Goal: Task Accomplishment & Management: Use online tool/utility

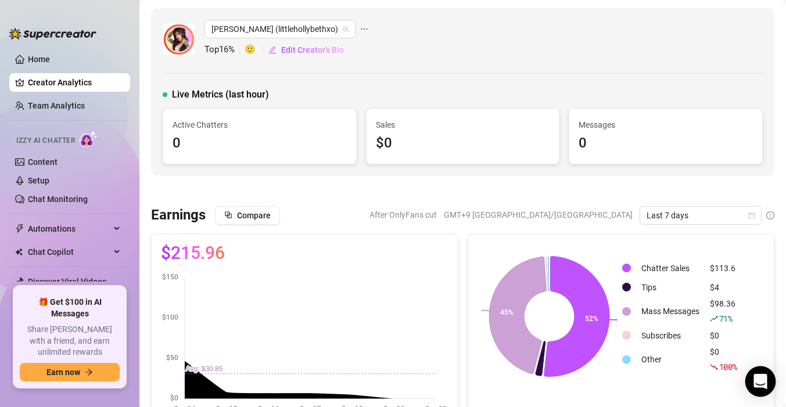
click at [761, 381] on icon "Open Intercom Messenger" at bounding box center [759, 381] width 13 height 15
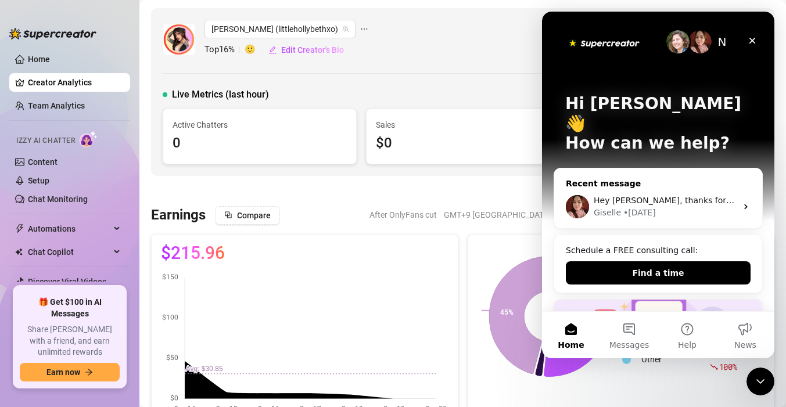
click at [625, 196] on span "Hey [PERSON_NAME], thanks for sharing this. I’ll check with my team." at bounding box center [735, 200] width 285 height 9
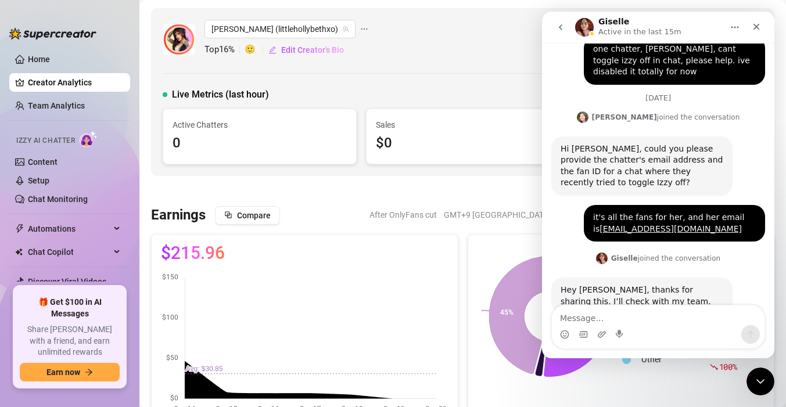
scroll to position [355, 0]
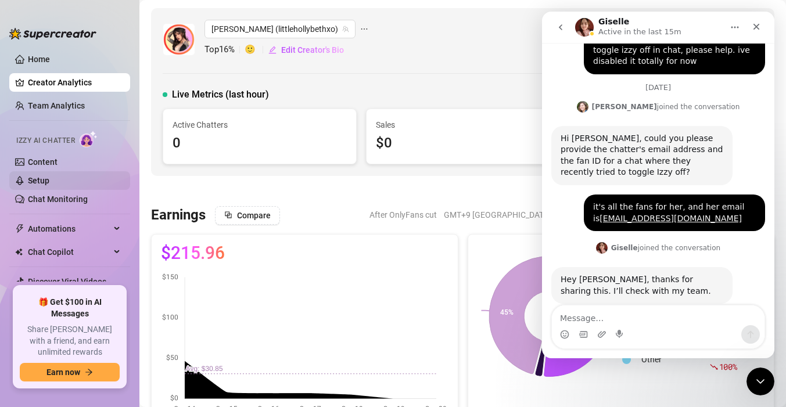
click at [49, 185] on link "Setup" at bounding box center [38, 180] width 21 height 9
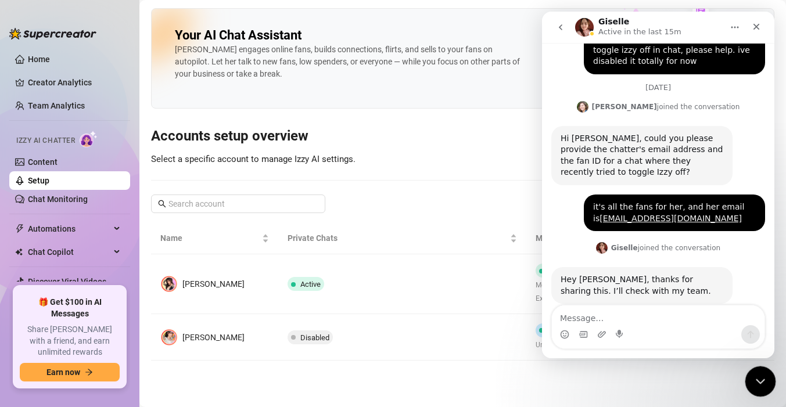
click at [757, 385] on icon "Close Intercom Messenger" at bounding box center [758, 380] width 14 height 14
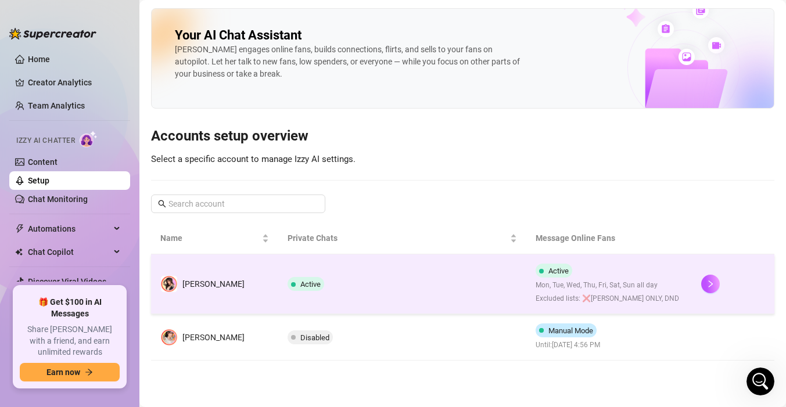
scroll to position [355, 0]
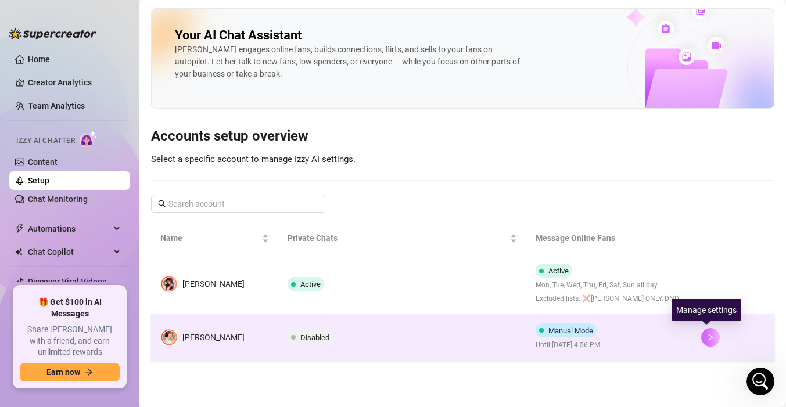
click at [706, 344] on button "button" at bounding box center [710, 337] width 19 height 19
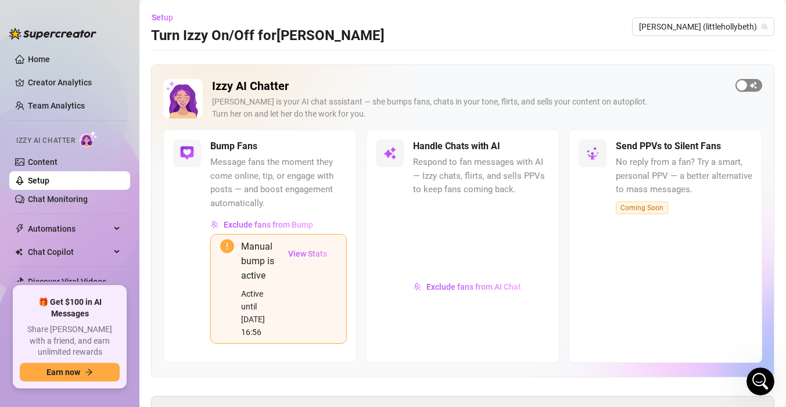
click at [743, 79] on span "button" at bounding box center [748, 85] width 27 height 13
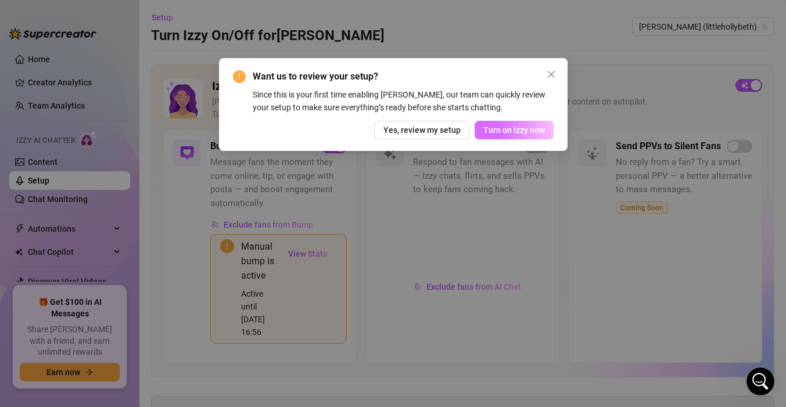
click at [524, 133] on span "Turn on Izzy now" at bounding box center [514, 129] width 62 height 9
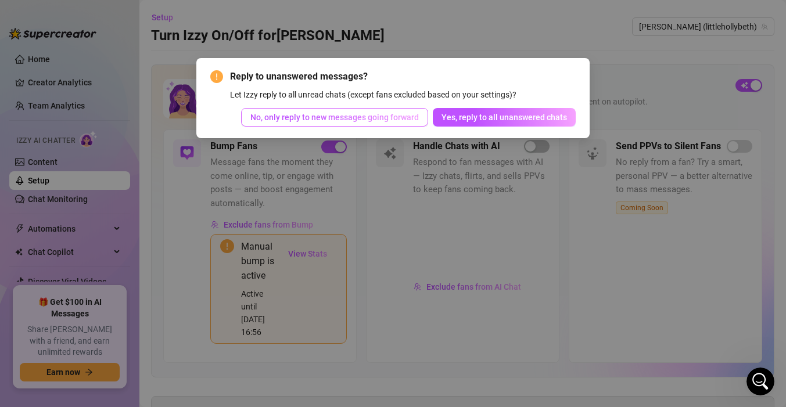
click at [428, 120] on button "No, only reply to new messages going forward" at bounding box center [334, 117] width 187 height 19
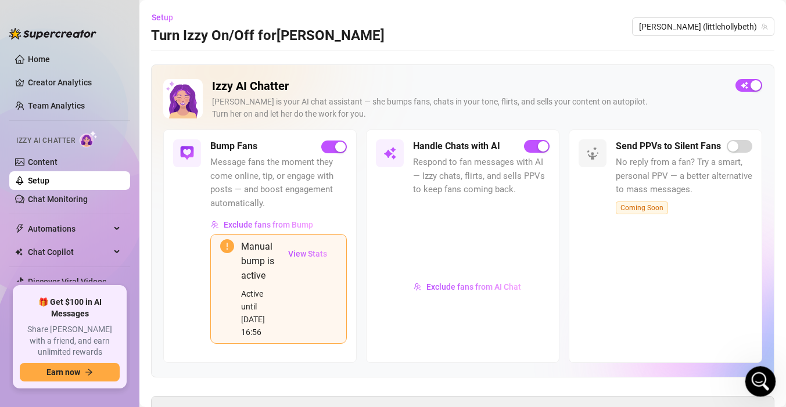
click at [754, 382] on icon "Open Intercom Messenger" at bounding box center [758, 379] width 19 height 19
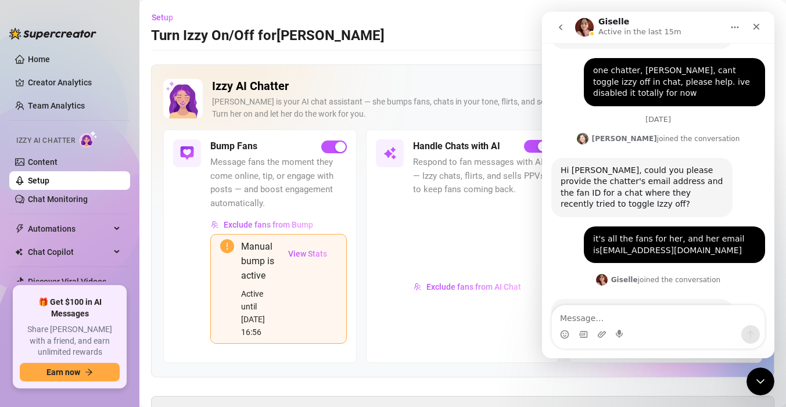
scroll to position [355, 0]
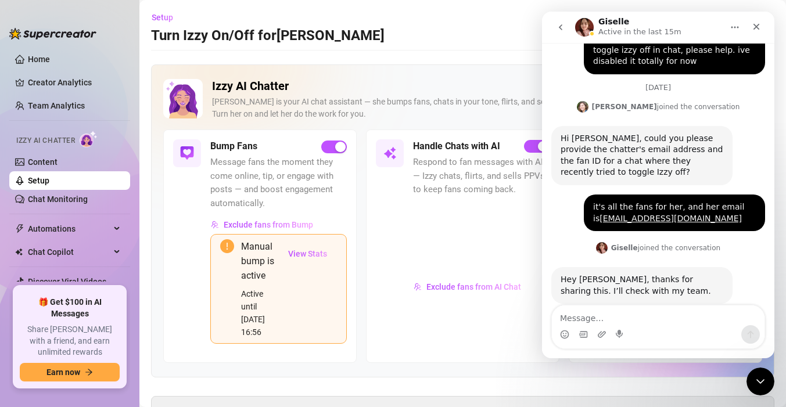
click at [630, 322] on textarea "Message…" at bounding box center [658, 315] width 213 height 20
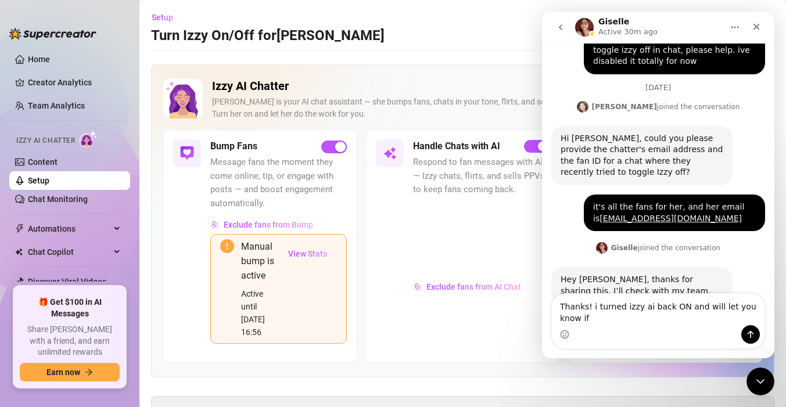
scroll to position [366, 0]
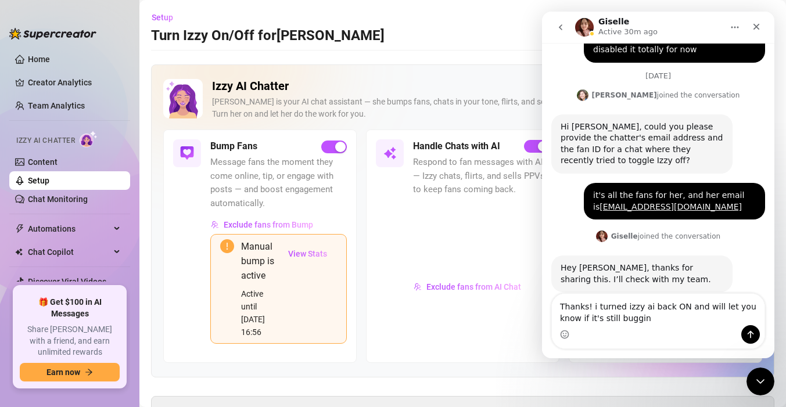
type textarea "Thanks! i turned izzy ai back ON and will let you know if it's still bugging"
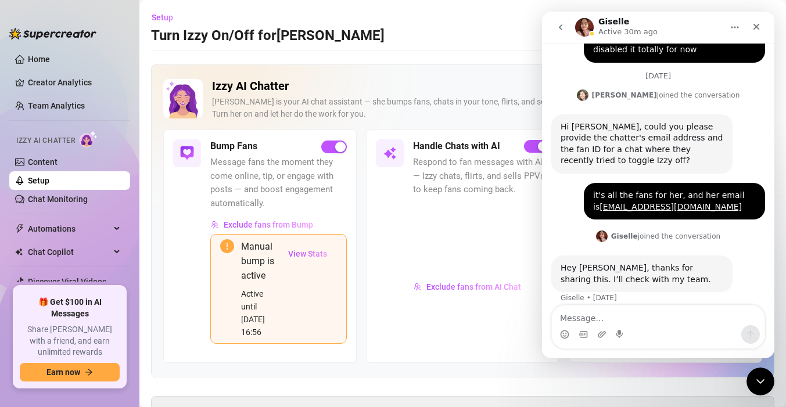
scroll to position [416, 0]
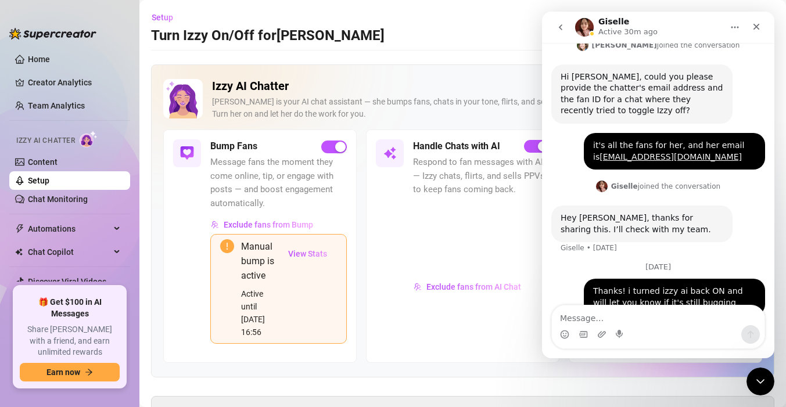
type textarea "i"
type textarea "s"
type textarea "I"
click at [72, 103] on link "Team Analytics" at bounding box center [56, 105] width 57 height 9
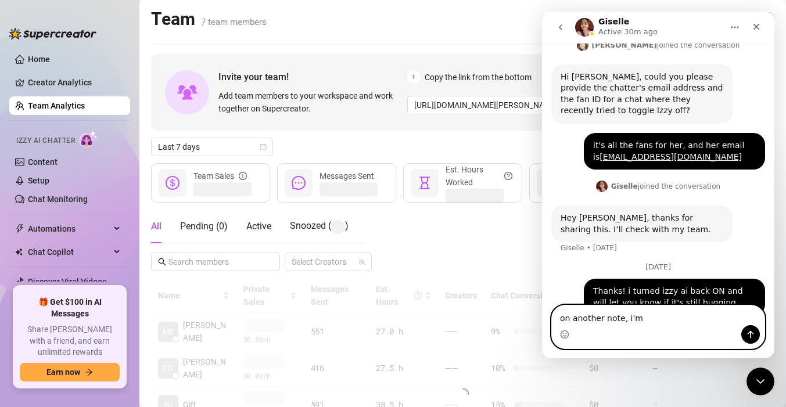
click at [635, 323] on textarea "on another note, i'm" at bounding box center [658, 315] width 213 height 20
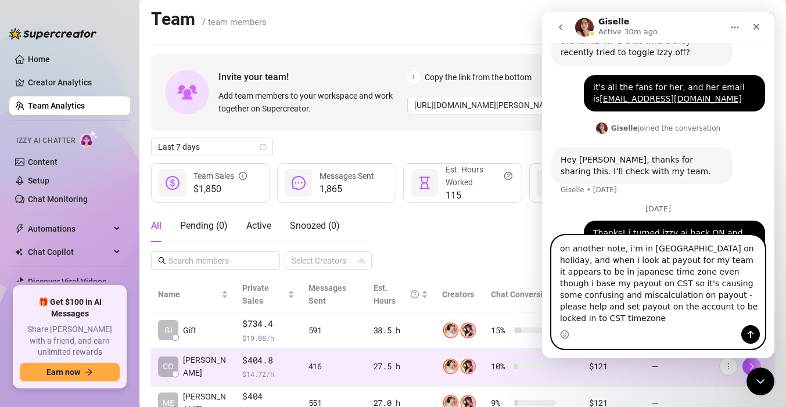
scroll to position [486, 0]
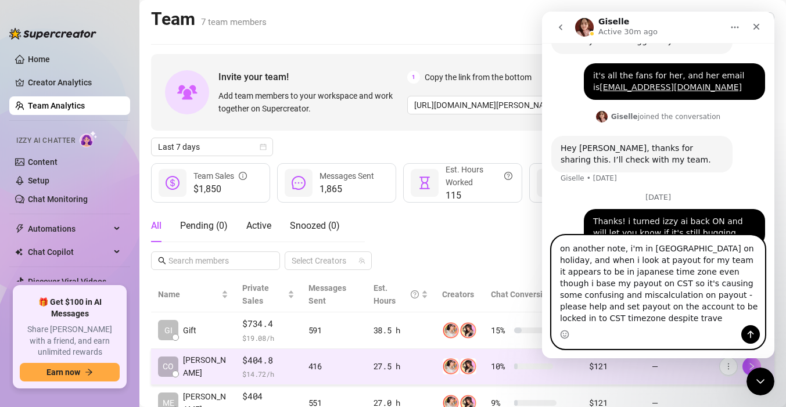
type textarea "on another note, i'm in [GEOGRAPHIC_DATA] on holiday, and when i look at payout…"
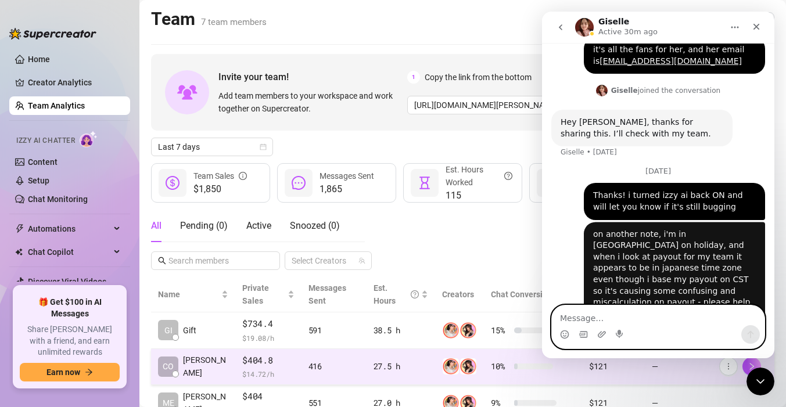
scroll to position [523, 0]
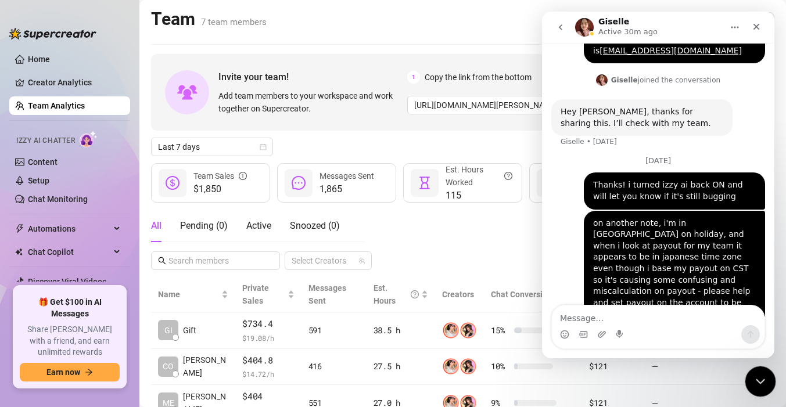
click at [759, 375] on icon "Close Intercom Messenger" at bounding box center [758, 380] width 14 height 14
